Goal: Transaction & Acquisition: Purchase product/service

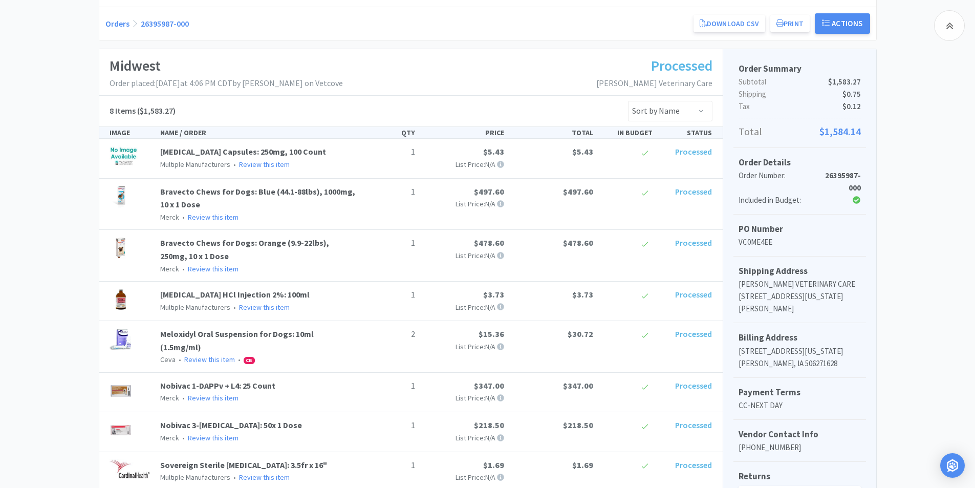
scroll to position [205, 0]
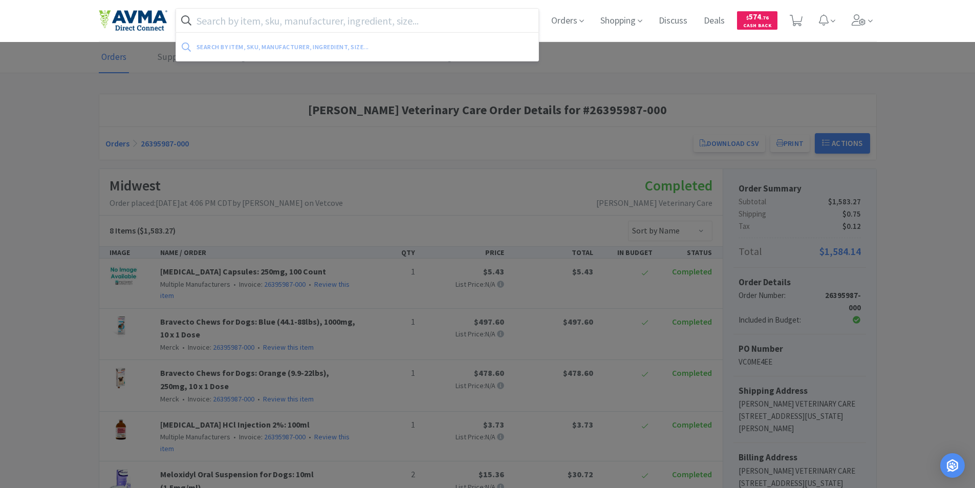
click at [221, 19] on input "text" at bounding box center [357, 21] width 363 height 24
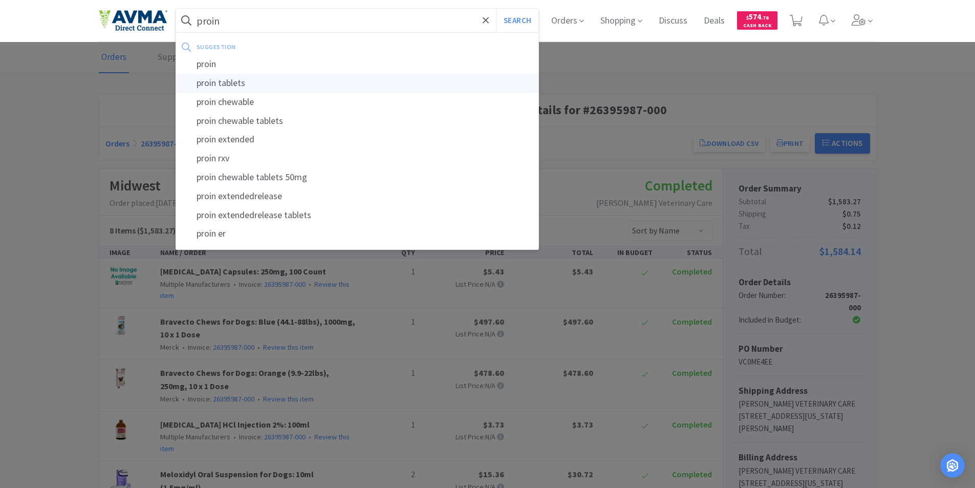
click at [209, 83] on div "proin tablets" at bounding box center [357, 83] width 363 height 19
type input "proin tablets"
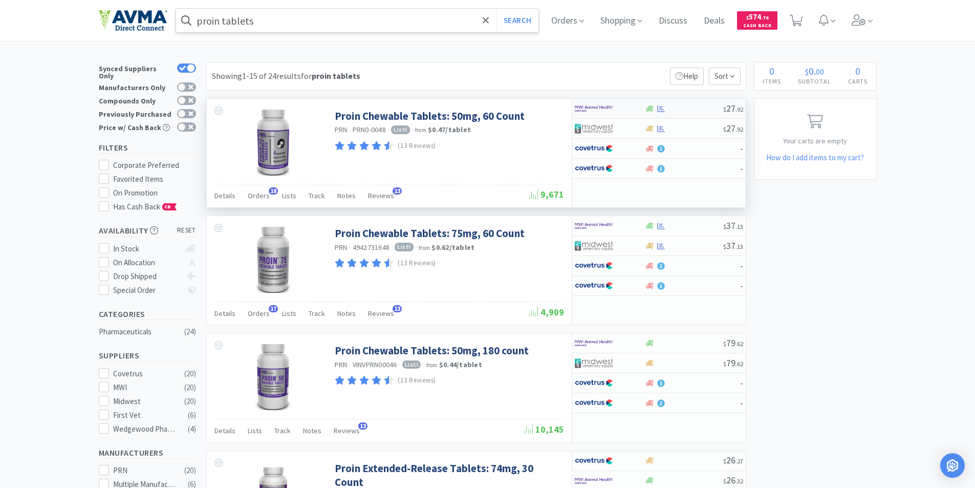
click at [581, 106] on img at bounding box center [594, 108] width 38 height 15
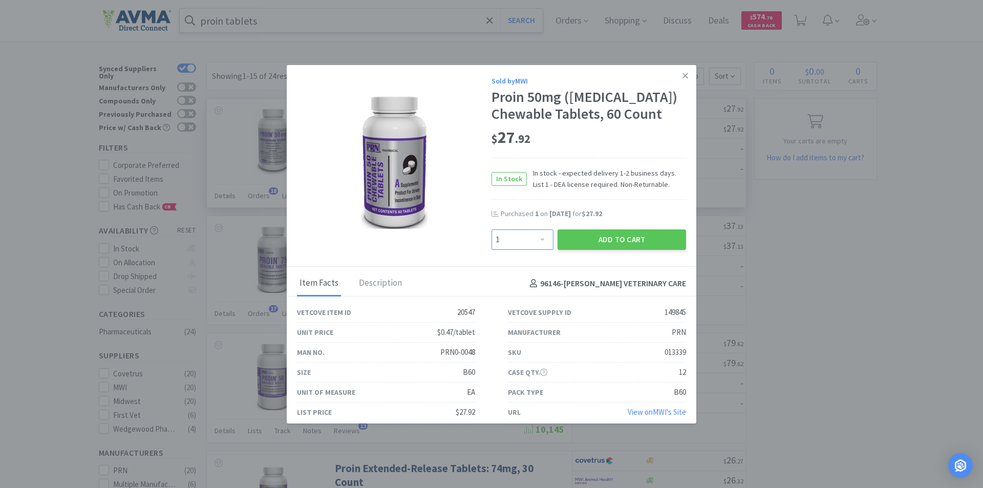
click at [536, 250] on select "Enter Quantity 1 2 3 4 5 6 7 8 9 10 11 12 13 14 15 16 17 18 19 20 Enter Quantity" at bounding box center [523, 239] width 62 height 20
select select "2"
click at [492, 250] on select "Enter Quantity 1 2 3 4 5 6 7 8 9 10 11 12 13 14 15 16 17 18 19 20 Enter Quantity" at bounding box center [523, 239] width 62 height 20
click at [599, 250] on button "Add to Cart" at bounding box center [622, 239] width 129 height 20
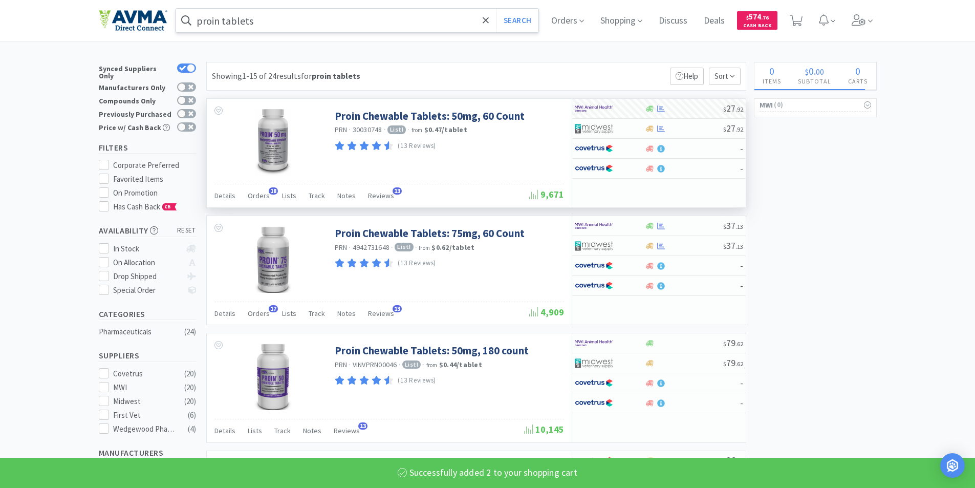
select select "2"
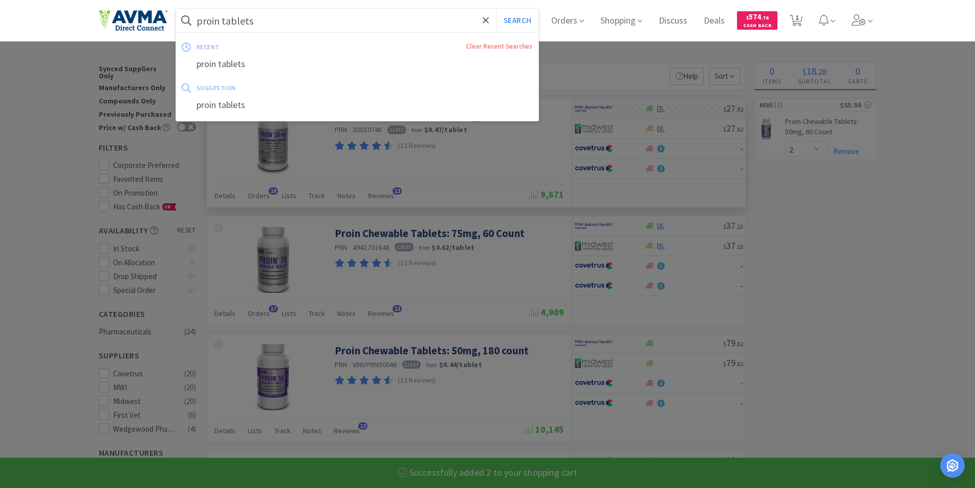
click at [302, 20] on input "proin tablets" at bounding box center [357, 21] width 363 height 24
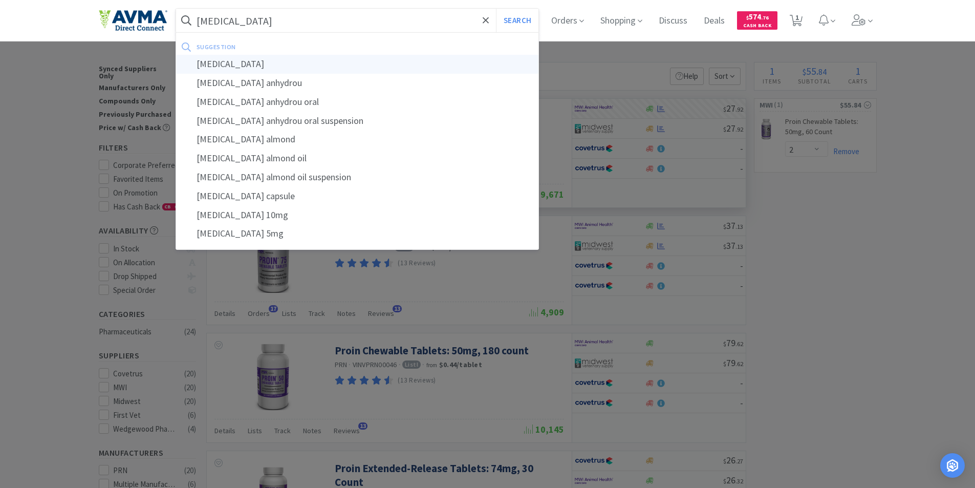
type input "prednisone"
click at [208, 64] on div "prednisone" at bounding box center [357, 64] width 363 height 19
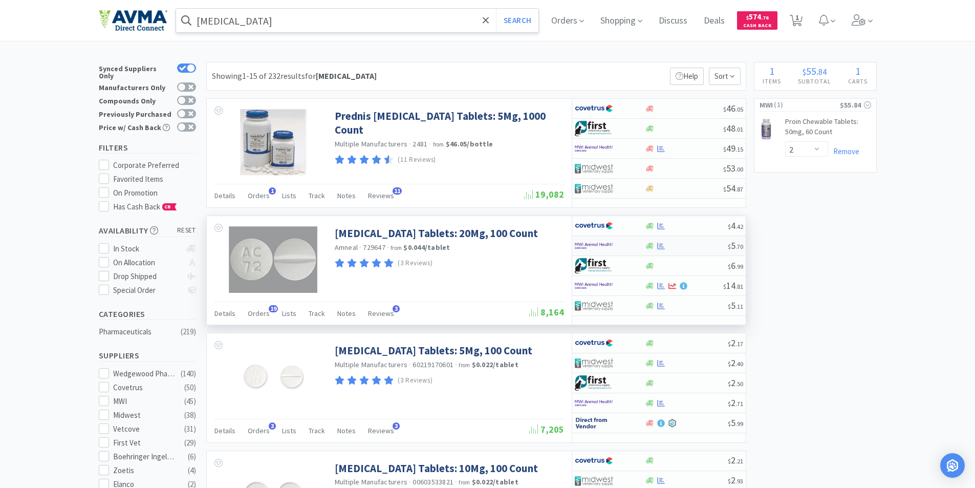
click at [578, 243] on img at bounding box center [594, 245] width 38 height 15
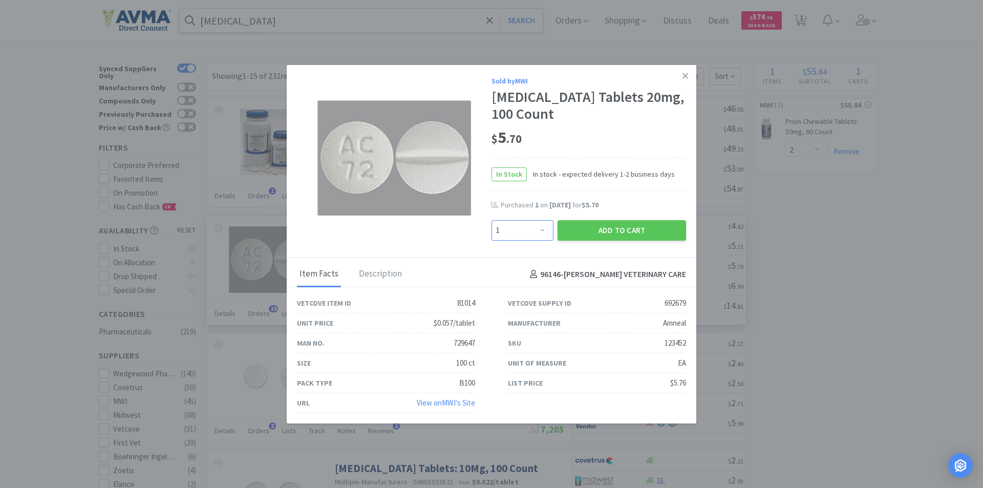
click at [540, 230] on select "Enter Quantity 1 2 3 4 5 6 7 8 9 10 11 12 13 14 15 16 17 18 19 20 Enter Quantity" at bounding box center [523, 230] width 62 height 20
select select "2"
click at [492, 220] on select "Enter Quantity 1 2 3 4 5 6 7 8 9 10 11 12 13 14 15 16 17 18 19 20 Enter Quantity" at bounding box center [523, 230] width 62 height 20
click at [598, 229] on button "Add to Cart" at bounding box center [622, 230] width 129 height 20
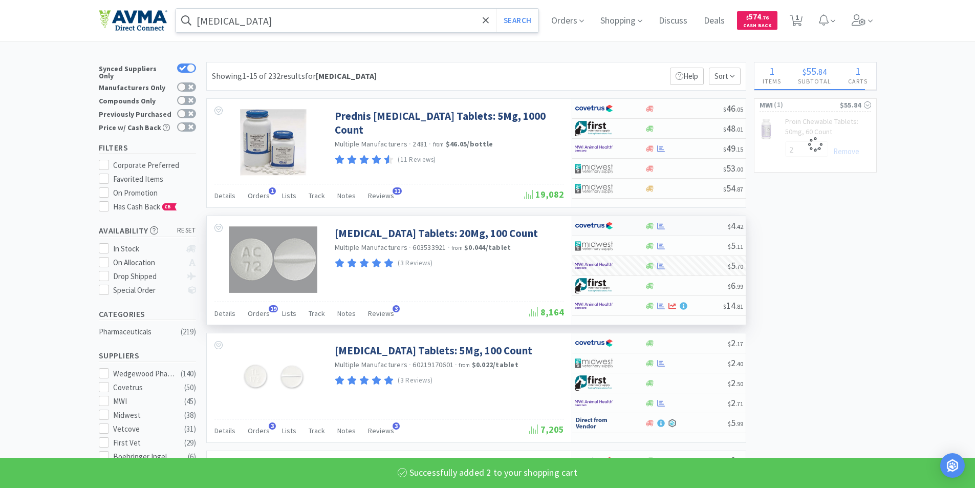
select select "2"
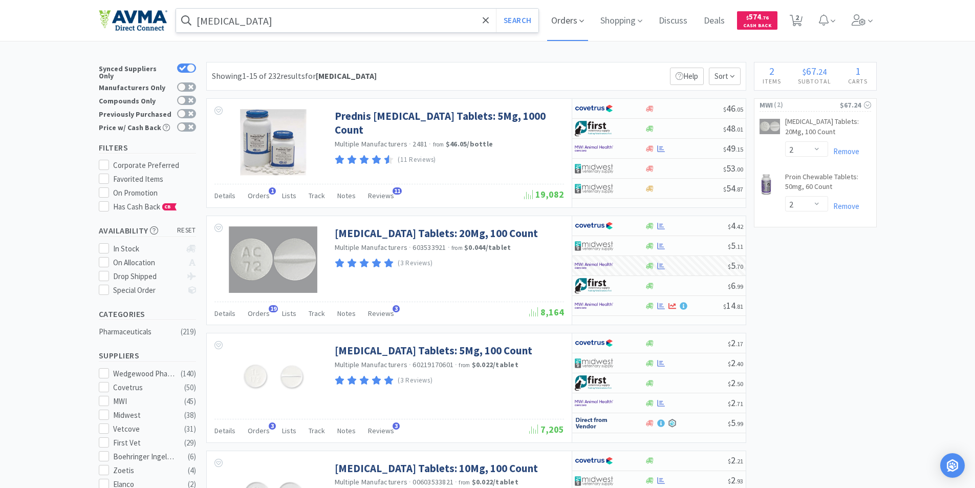
click at [563, 18] on span "Orders" at bounding box center [567, 20] width 41 height 41
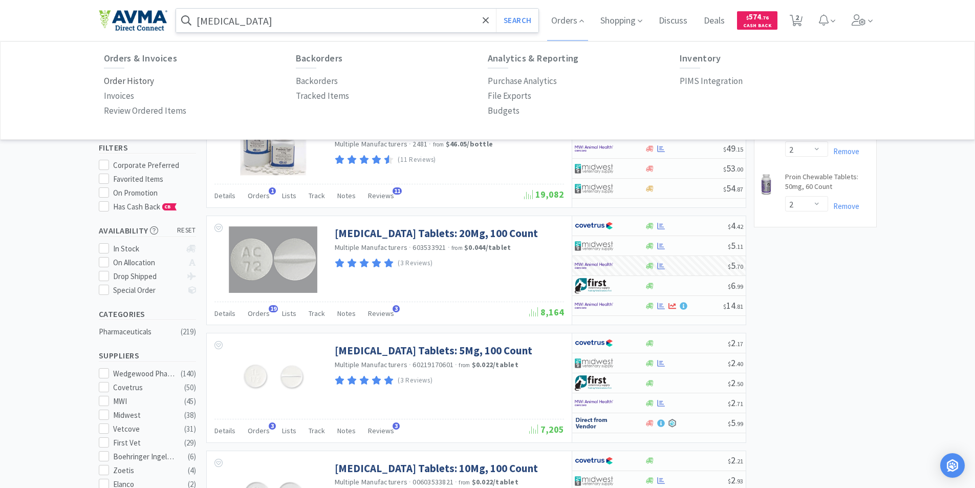
click at [121, 77] on p "Order History" at bounding box center [129, 81] width 50 height 14
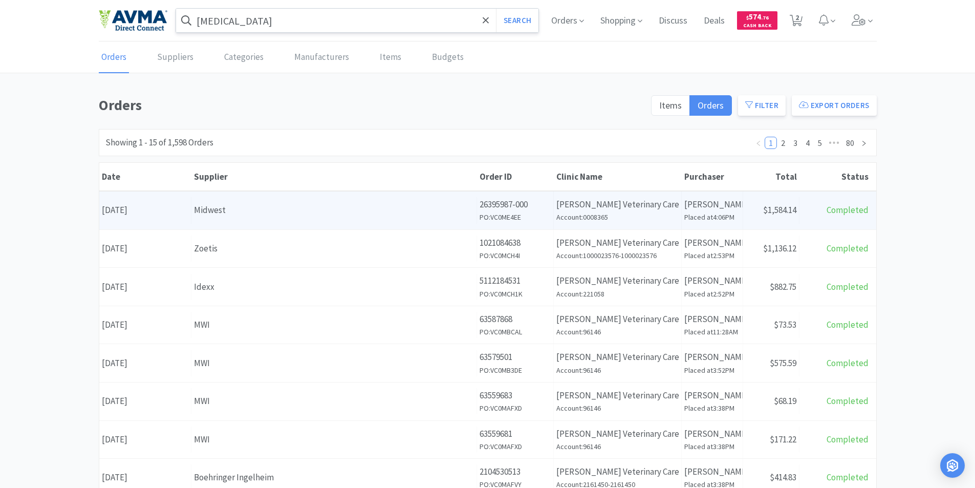
click at [157, 208] on div "Date September 17th, 2025" at bounding box center [145, 210] width 92 height 26
